Goal: Navigation & Orientation: Find specific page/section

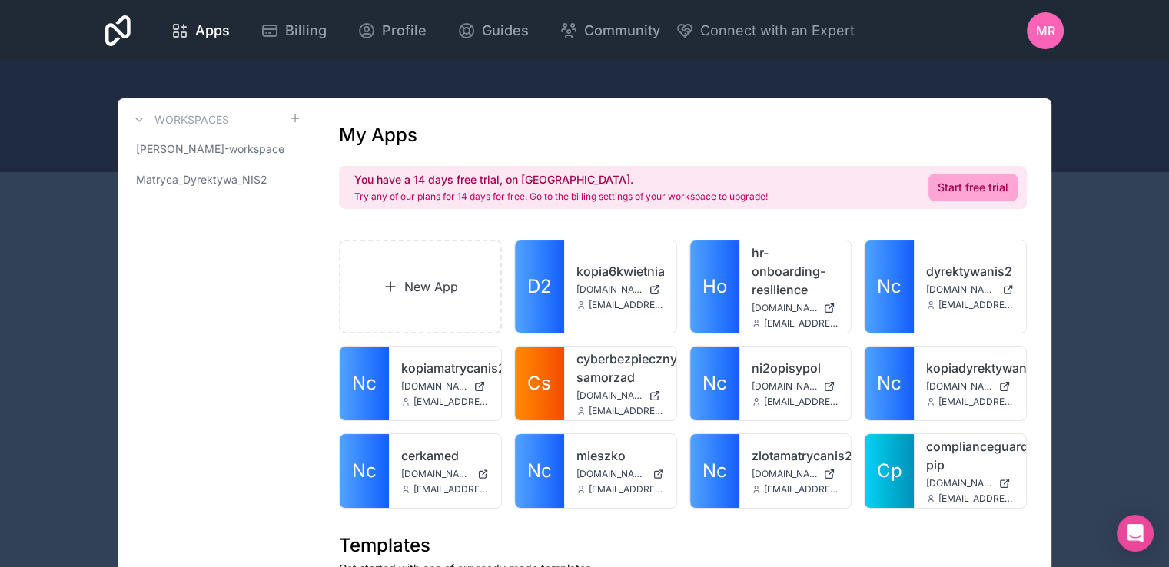
click at [1048, 32] on span "MR" at bounding box center [1045, 31] width 19 height 18
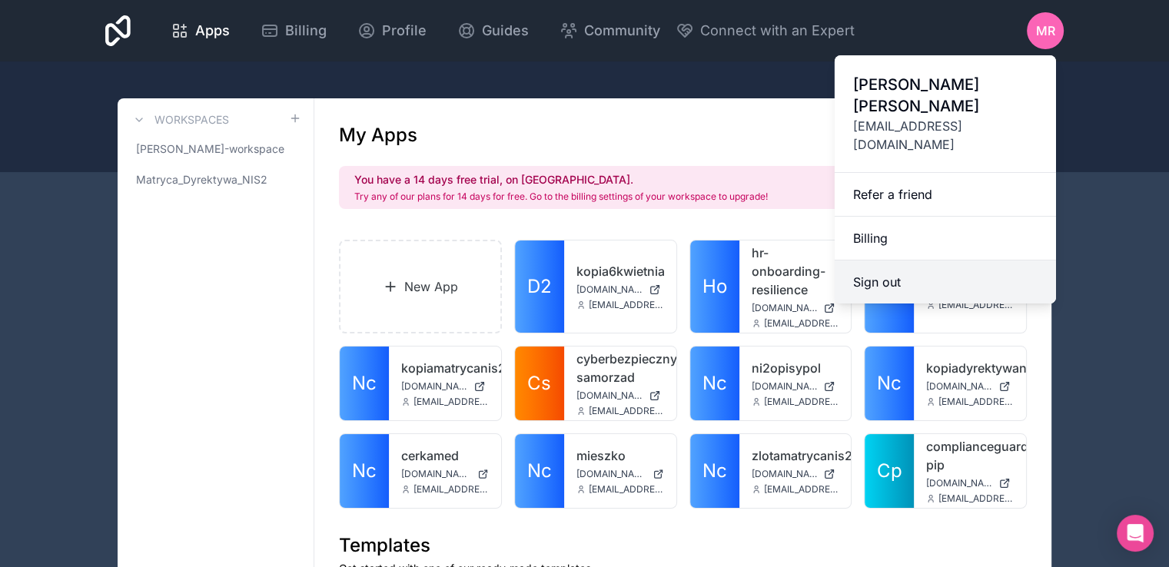
click at [862, 261] on button "Sign out" at bounding box center [945, 282] width 221 height 43
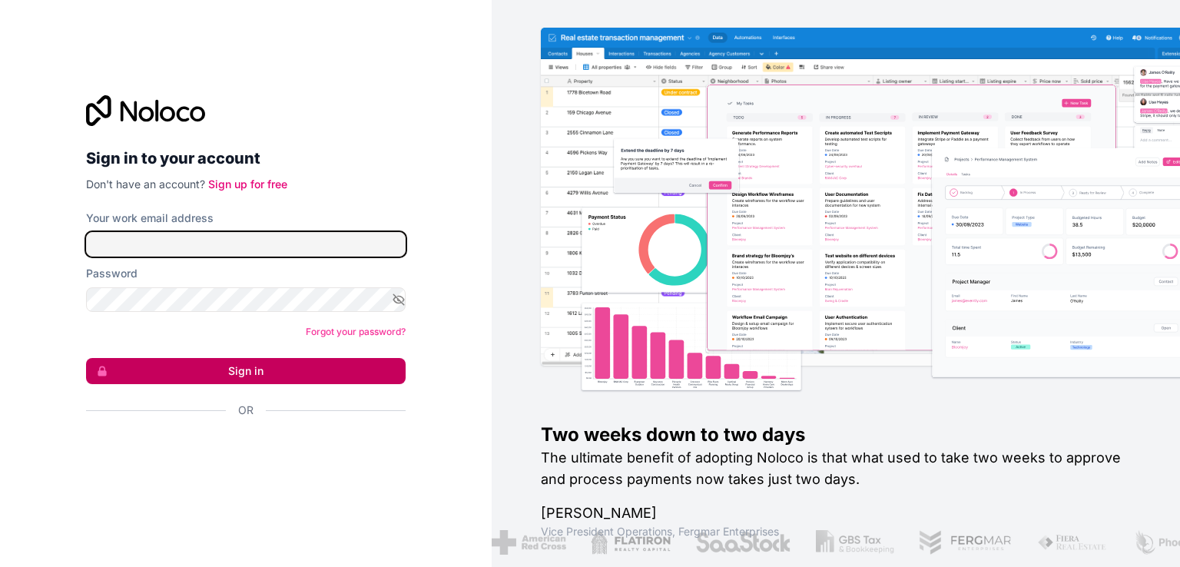
type input "[EMAIL_ADDRESS][DOMAIN_NAME]"
click at [240, 367] on button "Sign in" at bounding box center [246, 371] width 320 height 26
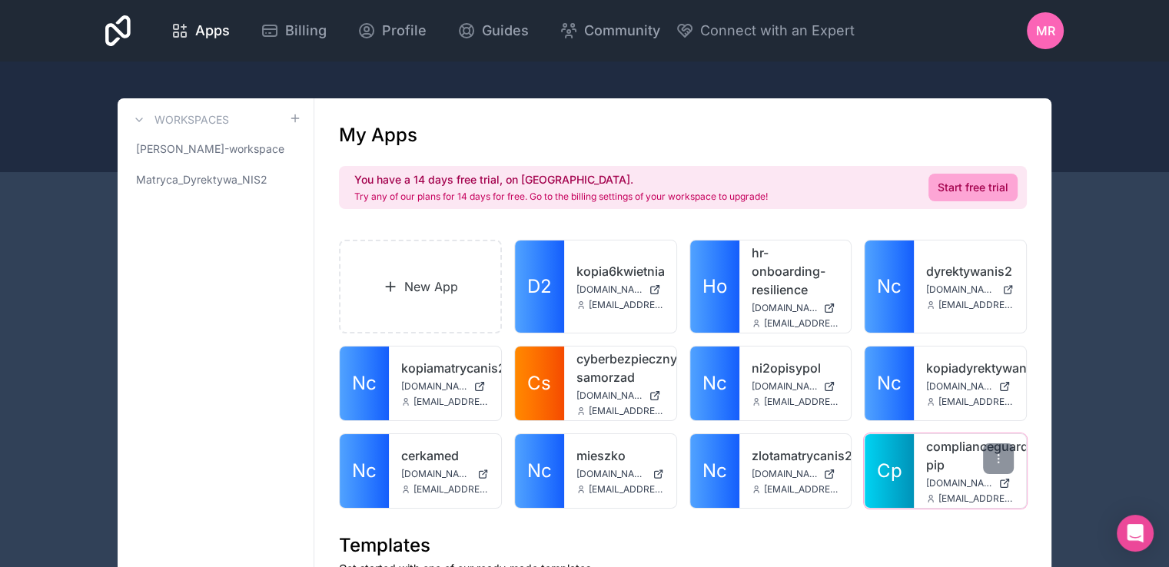
click at [950, 465] on link "complianceguard-pip" at bounding box center [970, 455] width 88 height 37
